Goal: Information Seeking & Learning: Find specific fact

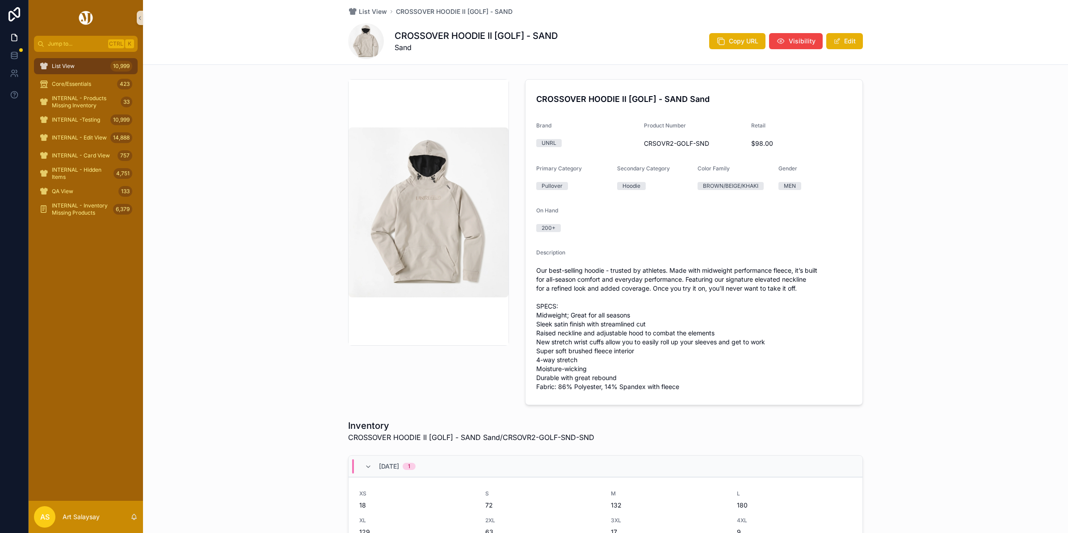
click at [680, 143] on span "CRSOVR2-GOLF-SND" at bounding box center [694, 143] width 101 height 9
copy span "CRSOVR2-GOLF-SND"
click at [650, 141] on span "CRSOVR2-GOLF-SND" at bounding box center [694, 143] width 101 height 9
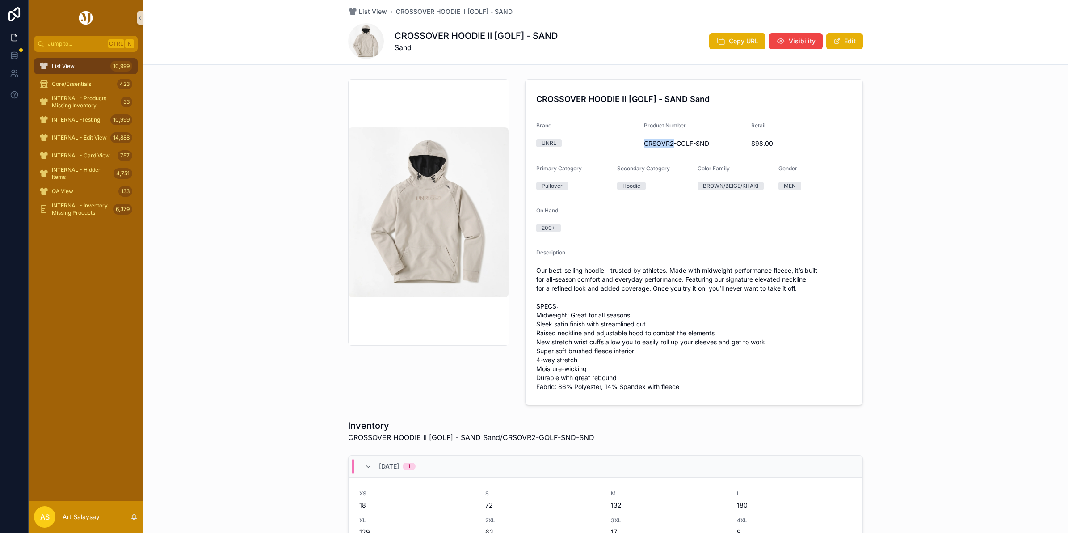
click at [651, 141] on span "CRSOVR2-GOLF-SND" at bounding box center [694, 143] width 101 height 9
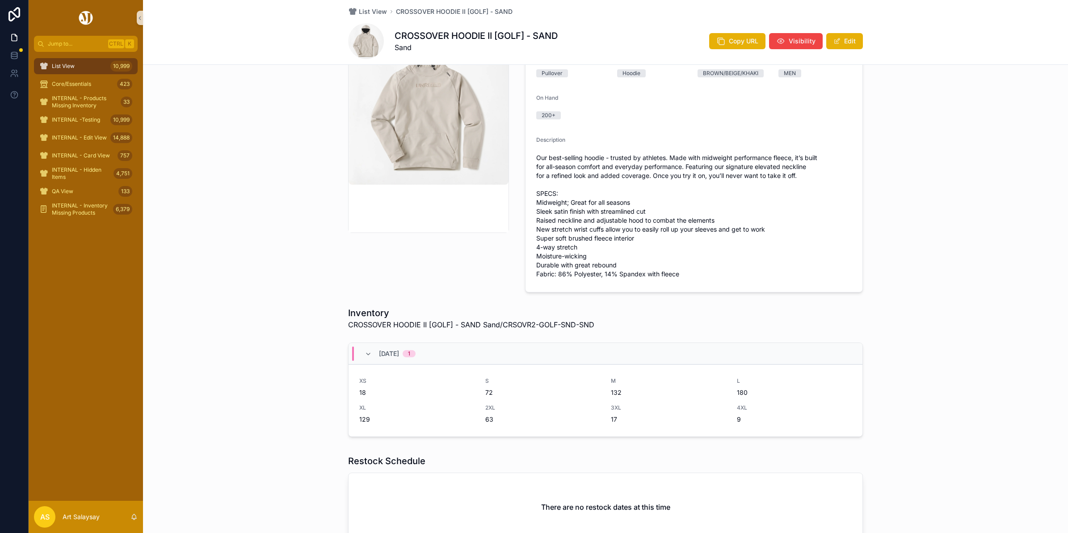
scroll to position [224, 0]
